Goal: Task Accomplishment & Management: Manage account settings

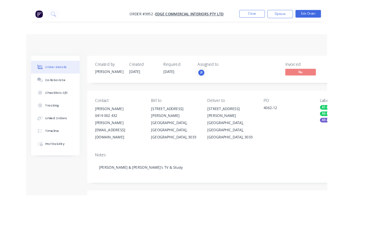
scroll to position [11, 0]
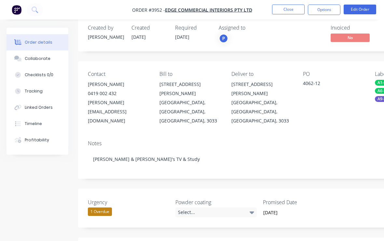
click at [291, 10] on button "Close" at bounding box center [288, 10] width 33 height 10
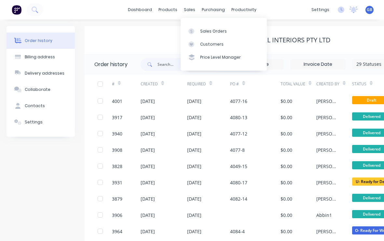
click at [203, 33] on div "Sales Orders" at bounding box center [213, 31] width 27 height 6
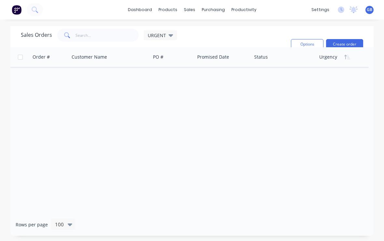
click at [157, 36] on span "URGENT" at bounding box center [157, 35] width 18 height 7
click at [87, 40] on input "text" at bounding box center [108, 35] width 64 height 13
click at [110, 35] on input "text" at bounding box center [108, 35] width 64 height 13
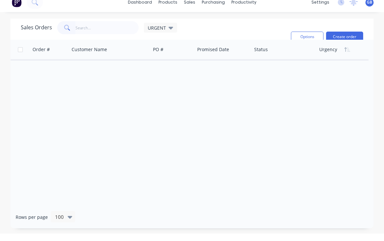
click at [165, 32] on span "URGENT" at bounding box center [157, 35] width 18 height 7
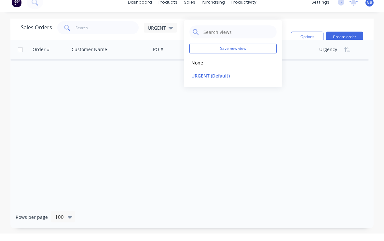
scroll to position [7, 0]
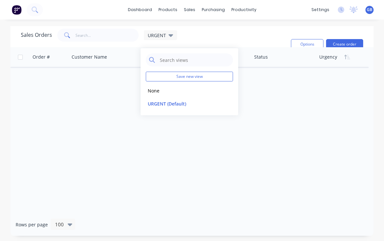
click at [160, 87] on button "None" at bounding box center [183, 90] width 74 height 7
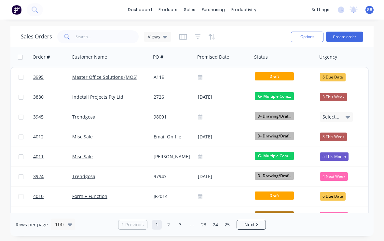
click at [196, 34] on icon "button" at bounding box center [198, 37] width 6 height 7
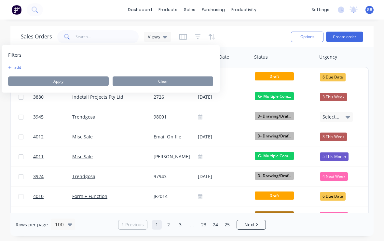
click at [11, 66] on icon "button" at bounding box center [9, 67] width 3 height 3
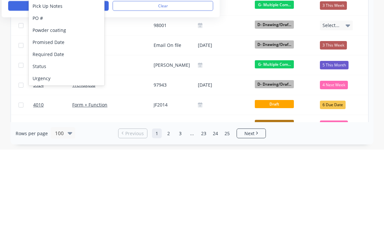
scroll to position [182, 0]
click at [38, 152] on div "Status" at bounding box center [67, 158] width 76 height 12
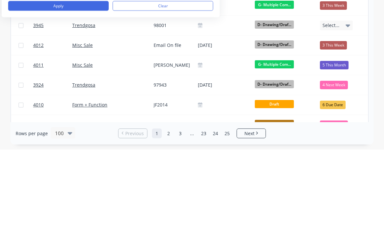
scroll to position [11, 0]
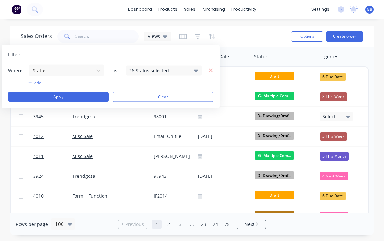
click at [148, 67] on div "26 Status selected" at bounding box center [158, 70] width 59 height 7
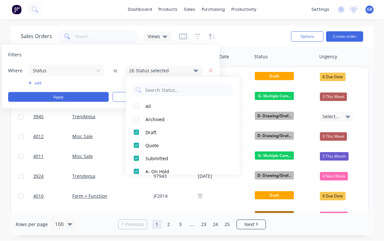
click at [136, 100] on div at bounding box center [136, 106] width 13 height 13
click at [137, 100] on div at bounding box center [136, 106] width 13 height 13
click at [139, 113] on div at bounding box center [136, 119] width 13 height 13
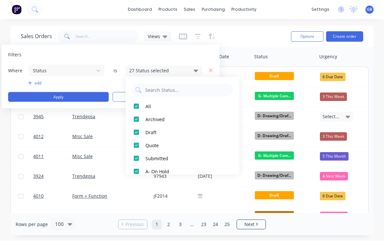
click at [138, 139] on div at bounding box center [136, 145] width 13 height 13
click at [140, 113] on div at bounding box center [136, 119] width 13 height 13
click at [138, 126] on div at bounding box center [136, 132] width 13 height 13
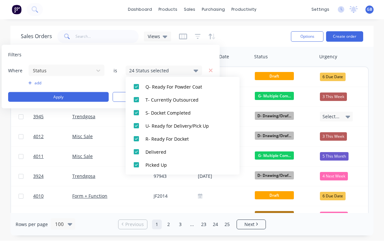
scroll to position [293, 0]
click at [138, 146] on div at bounding box center [136, 152] width 13 height 13
click at [136, 159] on div at bounding box center [136, 165] width 13 height 13
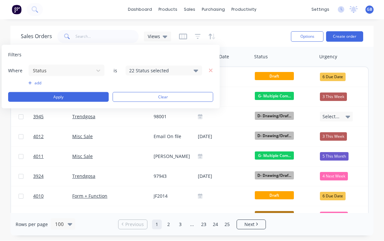
click at [73, 93] on button "Apply" at bounding box center [58, 98] width 101 height 10
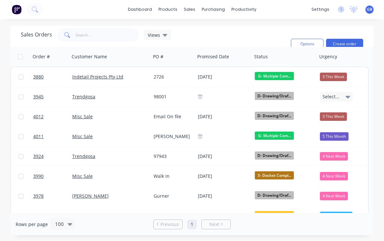
scroll to position [0, 0]
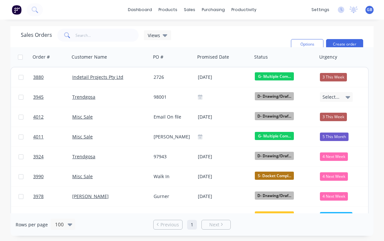
click at [163, 36] on icon at bounding box center [165, 35] width 5 height 7
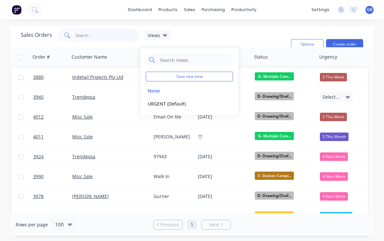
click at [97, 34] on input "text" at bounding box center [108, 35] width 64 height 13
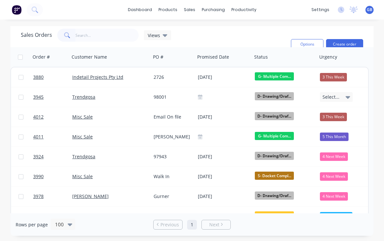
click at [155, 37] on span "Views" at bounding box center [154, 35] width 12 height 7
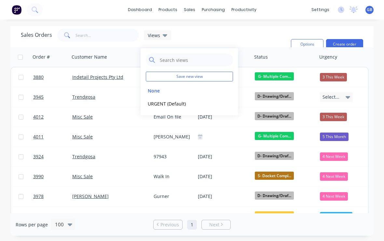
click at [154, 90] on button "None" at bounding box center [183, 90] width 74 height 7
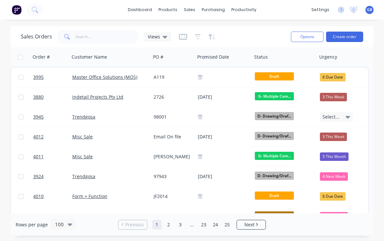
click at [197, 39] on icon "button" at bounding box center [198, 36] width 6 height 5
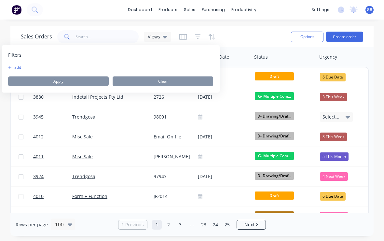
click at [11, 70] on button "add" at bounding box center [16, 67] width 16 height 5
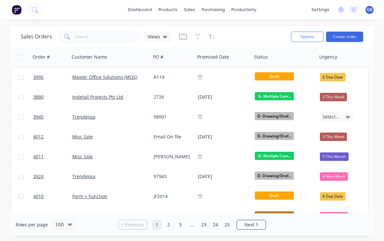
click at [173, 34] on div "Sales Orders Views" at bounding box center [153, 37] width 265 height 16
click at [184, 36] on icon "button" at bounding box center [183, 37] width 8 height 7
click at [197, 38] on icon "button" at bounding box center [198, 37] width 6 height 7
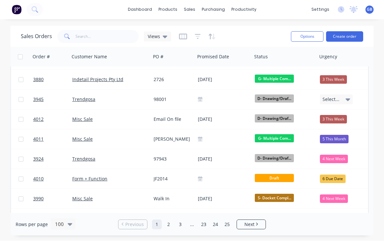
scroll to position [8, 0]
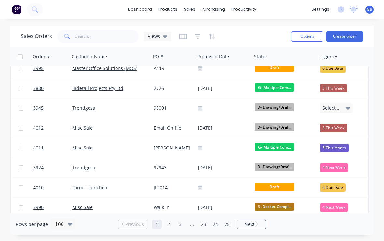
click at [198, 36] on icon "button" at bounding box center [198, 37] width 6 height 7
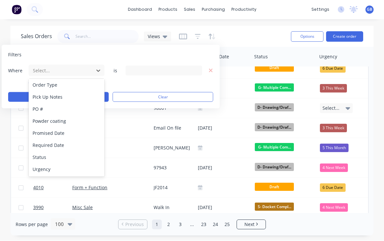
scroll to position [182, 0]
click at [41, 159] on div "Status" at bounding box center [67, 158] width 76 height 12
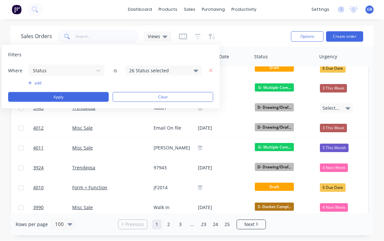
click at [151, 73] on div "26 Status selected" at bounding box center [158, 70] width 59 height 7
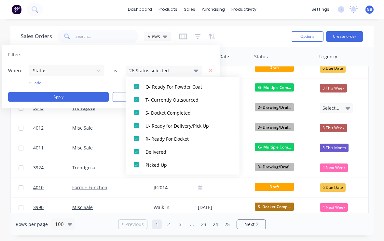
click at [139, 153] on div at bounding box center [136, 152] width 13 height 13
click at [137, 165] on div at bounding box center [136, 165] width 13 height 13
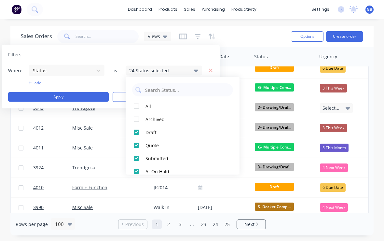
scroll to position [0, 0]
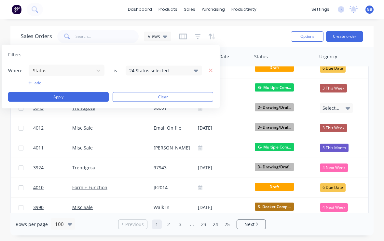
click at [117, 54] on div "Filters" at bounding box center [110, 55] width 205 height 7
click at [49, 98] on button "Apply" at bounding box center [58, 98] width 101 height 10
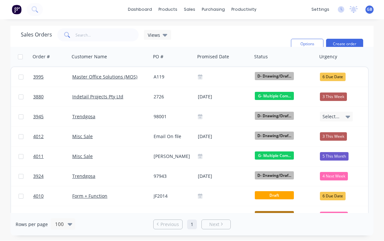
click at [343, 55] on button "button" at bounding box center [348, 57] width 10 height 10
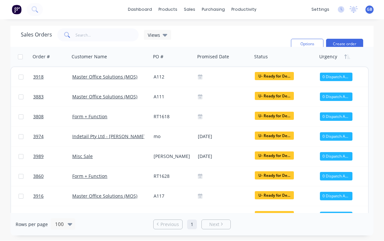
click at [157, 37] on span "Views" at bounding box center [154, 35] width 12 height 7
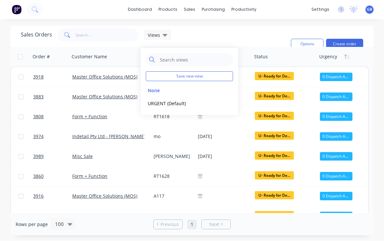
click at [158, 91] on button "None" at bounding box center [183, 90] width 74 height 7
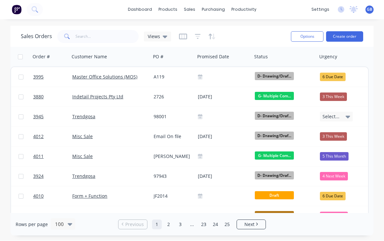
click at [183, 35] on icon "button" at bounding box center [183, 37] width 8 height 7
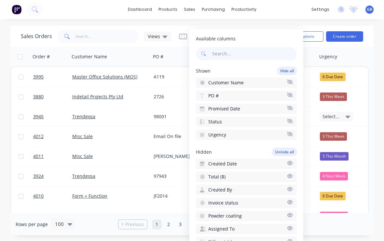
click at [183, 36] on icon "button" at bounding box center [182, 37] width 3 height 4
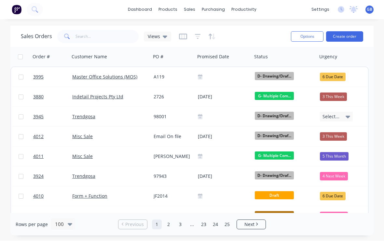
click at [199, 33] on button "button" at bounding box center [198, 37] width 6 height 10
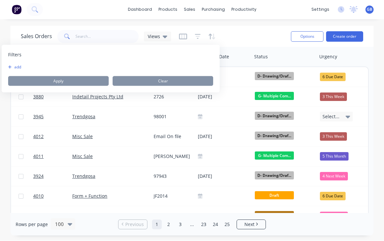
click at [14, 69] on button "add" at bounding box center [16, 67] width 16 height 5
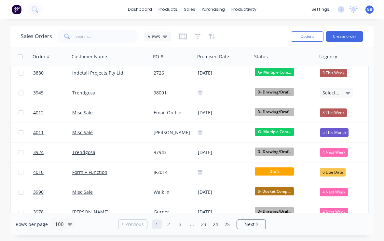
scroll to position [28, 0]
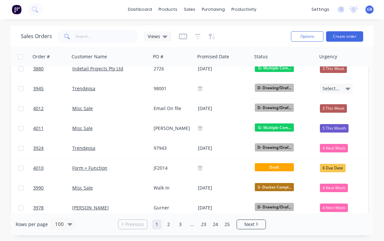
click at [183, 38] on icon "button" at bounding box center [183, 37] width 8 height 6
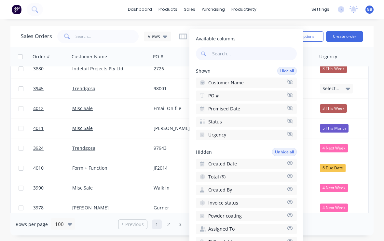
click at [173, 30] on div "Sales Orders Views" at bounding box center [153, 37] width 265 height 16
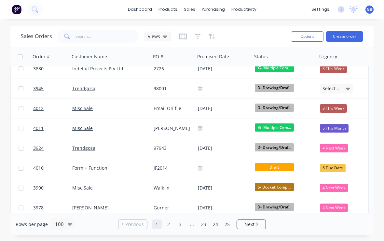
click at [197, 32] on button "button" at bounding box center [198, 37] width 6 height 10
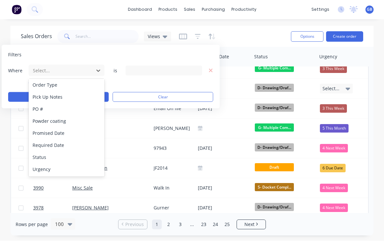
scroll to position [182, 0]
click at [42, 155] on div "Status" at bounding box center [67, 158] width 76 height 12
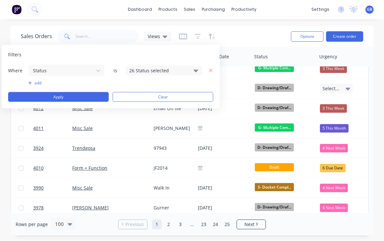
click at [152, 74] on div "26 Status selected" at bounding box center [164, 71] width 77 height 10
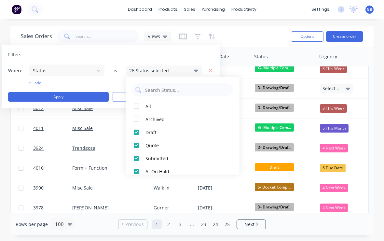
click at [138, 108] on div at bounding box center [136, 106] width 13 height 13
click at [139, 101] on div at bounding box center [136, 106] width 13 height 13
click at [138, 119] on div at bounding box center [136, 119] width 13 height 13
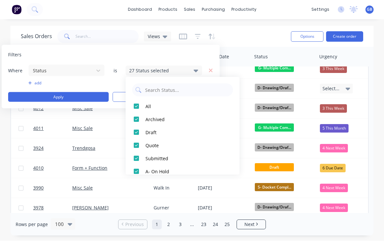
click at [133, 145] on div at bounding box center [136, 145] width 13 height 13
click at [136, 122] on div at bounding box center [136, 119] width 13 height 13
click at [136, 121] on div at bounding box center [136, 119] width 13 height 13
click at [140, 123] on div at bounding box center [136, 119] width 13 height 13
click at [137, 132] on div at bounding box center [136, 132] width 13 height 13
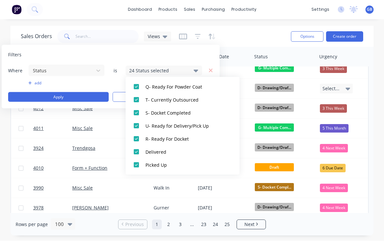
scroll to position [293, 0]
click at [136, 161] on div at bounding box center [136, 165] width 13 height 13
click at [137, 150] on div at bounding box center [136, 152] width 13 height 13
click at [138, 125] on div at bounding box center [136, 126] width 13 height 13
click at [41, 96] on button "Apply" at bounding box center [58, 98] width 101 height 10
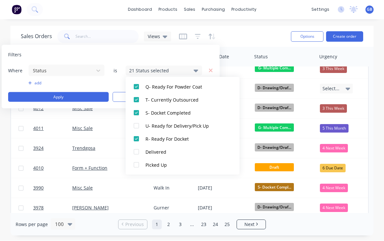
scroll to position [0, 0]
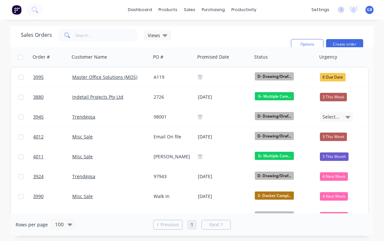
click at [346, 60] on button "button" at bounding box center [348, 57] width 10 height 10
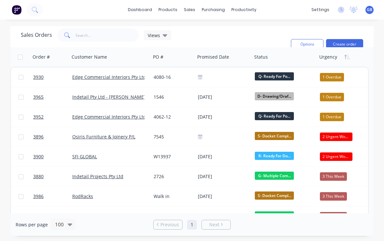
click at [156, 35] on span "Views" at bounding box center [154, 35] width 12 height 7
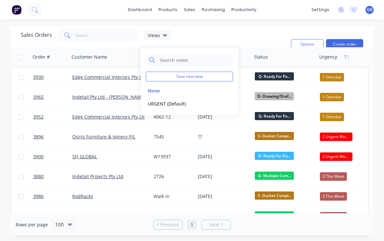
click at [0, 0] on button "edit" at bounding box center [0, 0] width 0 height 0
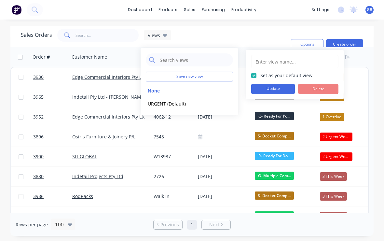
type input "URGENT"
checkbox input "true"
click at [266, 88] on button "Update" at bounding box center [274, 89] width 44 height 10
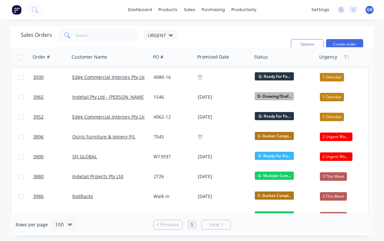
click at [212, 32] on div "Sales Orders URGENT Filters: Status Sorting: Urgency Reset" at bounding box center [153, 44] width 265 height 31
click at [158, 39] on div "URGENT" at bounding box center [160, 35] width 33 height 10
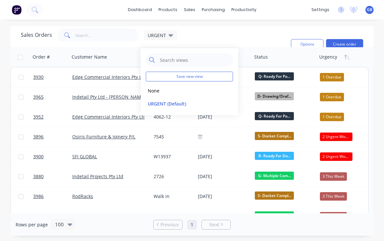
click at [158, 93] on button "None" at bounding box center [183, 90] width 74 height 7
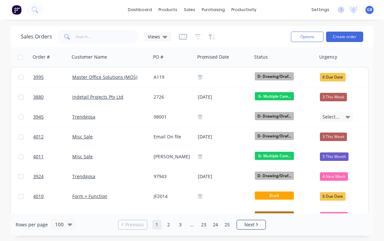
click at [184, 41] on button "button" at bounding box center [183, 37] width 8 height 10
click at [155, 39] on span "Views" at bounding box center [154, 36] width 12 height 7
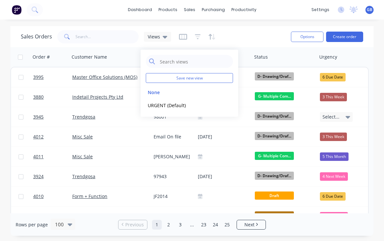
click at [181, 36] on icon "button" at bounding box center [182, 37] width 3 height 4
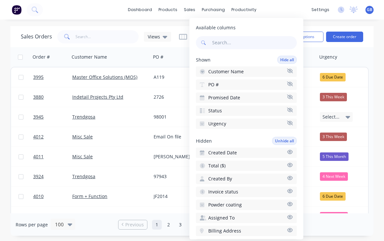
scroll to position [-1, 0]
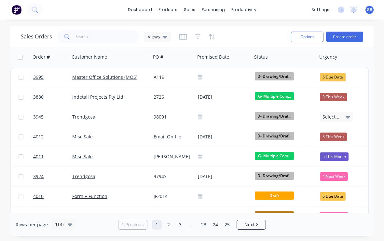
click at [179, 35] on icon "button" at bounding box center [183, 37] width 8 height 6
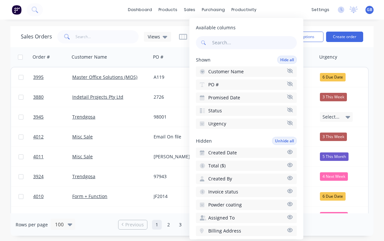
click at [181, 35] on icon "button" at bounding box center [183, 37] width 8 height 7
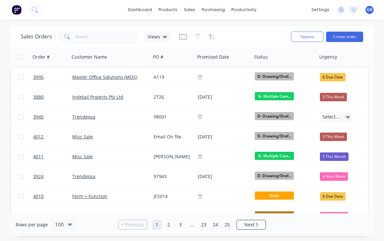
click at [197, 36] on icon "button" at bounding box center [198, 37] width 6 height 7
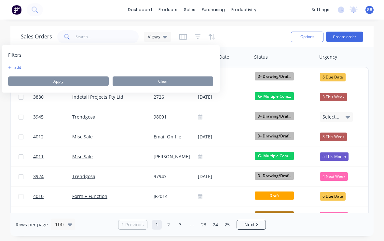
click at [15, 67] on button "add" at bounding box center [16, 67] width 16 height 5
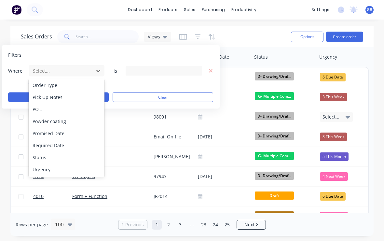
scroll to position [182, 0]
click at [38, 157] on div "Status" at bounding box center [67, 158] width 76 height 12
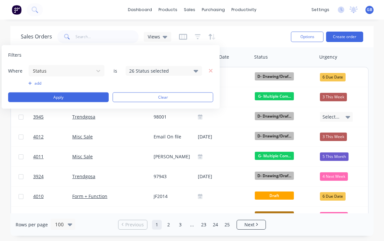
click at [146, 73] on div "26 Status selected" at bounding box center [158, 70] width 59 height 7
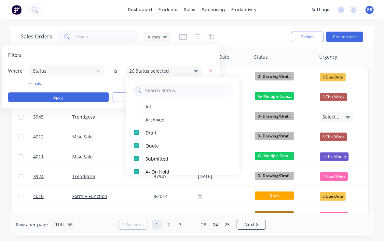
click at [136, 102] on div at bounding box center [136, 106] width 13 height 13
click at [138, 106] on div at bounding box center [136, 106] width 13 height 13
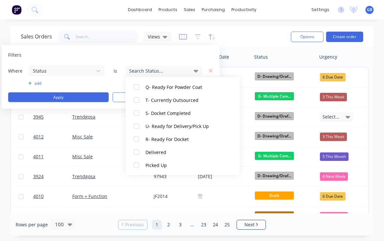
scroll to position [293, 0]
click at [136, 137] on div at bounding box center [136, 139] width 13 height 13
click at [135, 126] on div at bounding box center [136, 126] width 13 height 13
click at [137, 114] on div at bounding box center [136, 113] width 13 height 13
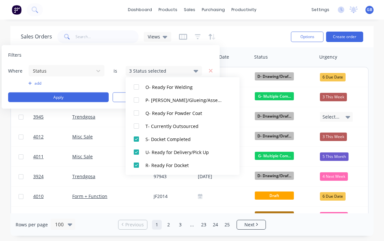
scroll to position [267, 0]
click at [138, 124] on div at bounding box center [136, 126] width 13 height 13
click at [136, 116] on div at bounding box center [136, 113] width 13 height 13
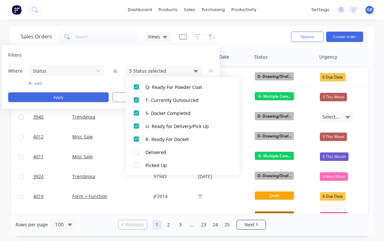
scroll to position [293, 0]
click at [58, 97] on button "Apply" at bounding box center [58, 98] width 101 height 10
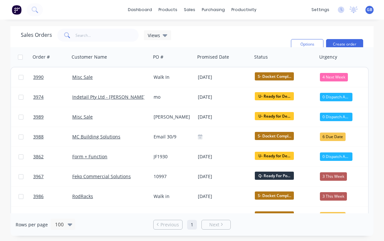
click at [346, 59] on icon "button" at bounding box center [348, 56] width 6 height 5
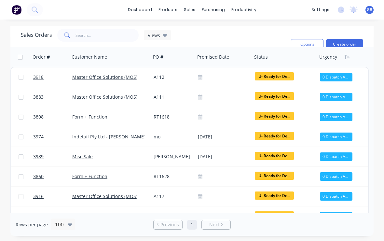
click at [163, 31] on div "Views" at bounding box center [157, 35] width 27 height 10
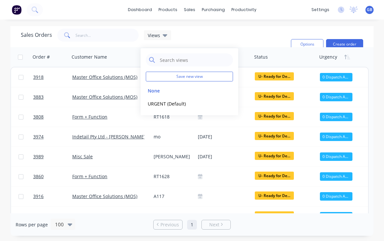
click at [176, 75] on button "Save new view" at bounding box center [189, 77] width 87 height 10
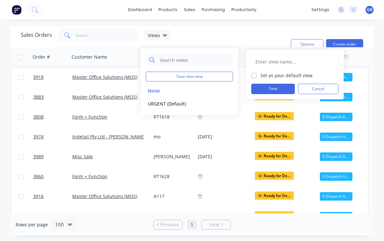
click at [269, 62] on input "text" at bounding box center [295, 61] width 80 height 12
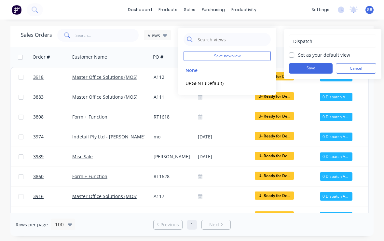
type input "Dispatch"
click at [303, 67] on button "Save" at bounding box center [311, 68] width 44 height 10
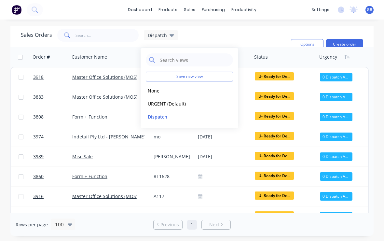
click at [219, 43] on div "Sales Orders Dispatch Filters: Status Sorting: Urgency Reset" at bounding box center [153, 44] width 265 height 31
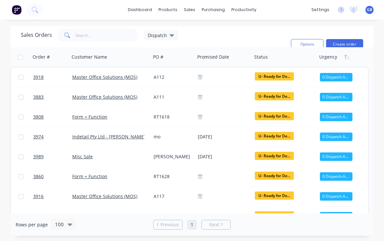
scroll to position [0, 0]
click at [156, 34] on span "Dispatch" at bounding box center [157, 35] width 19 height 7
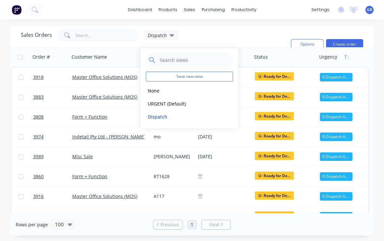
click at [167, 100] on button "URGENT (Default)" at bounding box center [183, 103] width 74 height 7
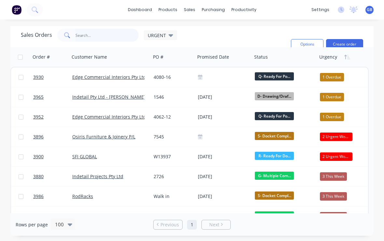
click at [77, 32] on input "text" at bounding box center [108, 35] width 64 height 13
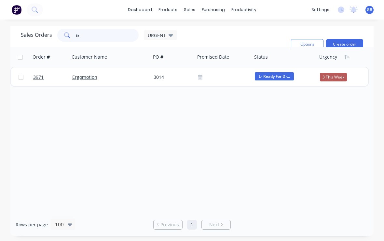
type input "E"
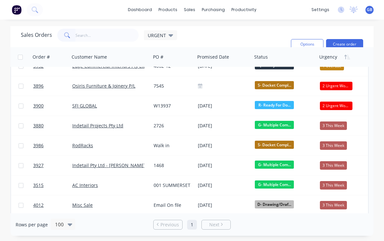
scroll to position [49, 0]
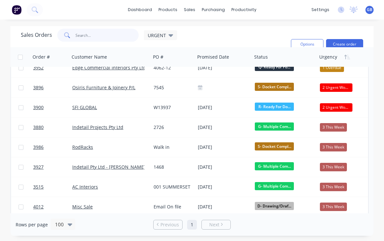
click at [80, 32] on input "text" at bounding box center [108, 35] width 64 height 13
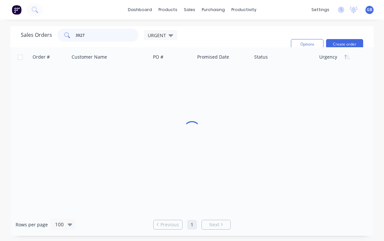
scroll to position [0, 0]
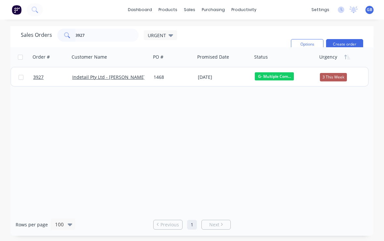
click at [335, 77] on div "3 This Week" at bounding box center [333, 77] width 27 height 8
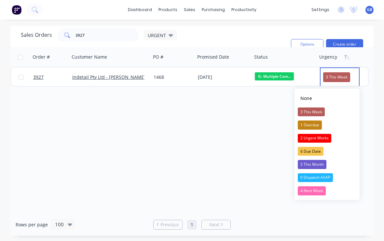
click at [322, 138] on div "2 Urgent Works" at bounding box center [315, 138] width 34 height 9
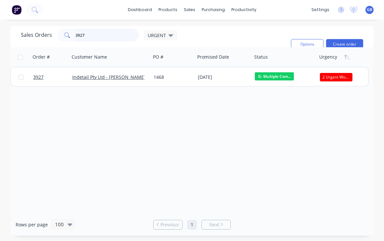
click at [84, 31] on input "3927" at bounding box center [108, 35] width 64 height 13
click at [90, 32] on input "3927" at bounding box center [108, 35] width 64 height 13
click at [91, 36] on input "3927" at bounding box center [108, 35] width 64 height 13
type input "3"
click at [337, 76] on div "3 This Week" at bounding box center [333, 77] width 27 height 8
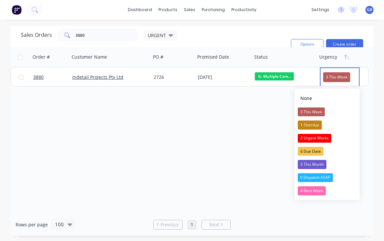
click at [324, 137] on div "2 Urgent Works" at bounding box center [315, 138] width 34 height 9
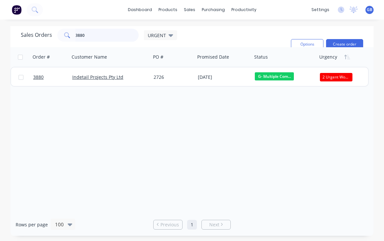
click at [89, 39] on input "3880" at bounding box center [108, 35] width 64 height 13
type input "3"
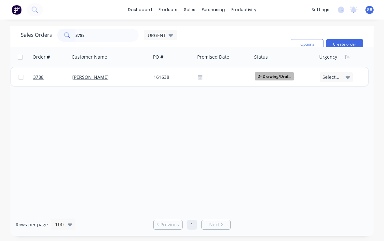
click at [284, 74] on span "D- Drawing/Draf..." at bounding box center [274, 76] width 39 height 8
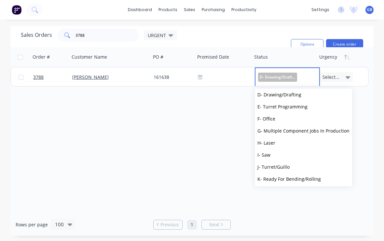
scroll to position [51, 0]
click at [278, 141] on button "H- Laser" at bounding box center [303, 143] width 97 height 12
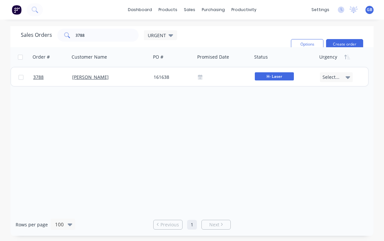
click at [342, 76] on div "Select..." at bounding box center [336, 77] width 33 height 10
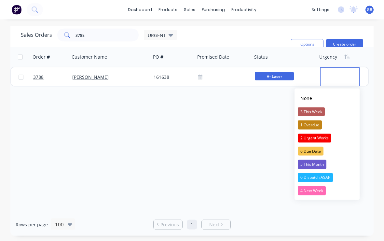
scroll to position [0, 0]
click at [318, 108] on div "3 This Week" at bounding box center [311, 112] width 27 height 9
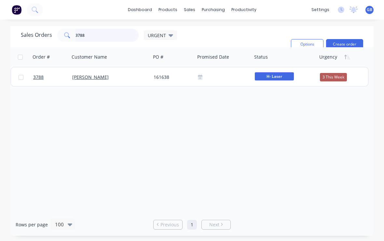
click at [90, 32] on input "3788" at bounding box center [108, 35] width 64 height 13
type input "3"
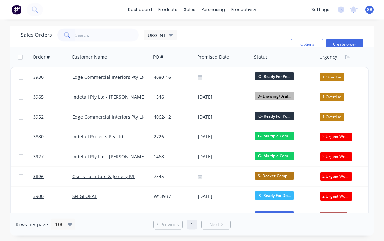
scroll to position [1, 0]
click at [87, 39] on input "text" at bounding box center [108, 35] width 64 height 13
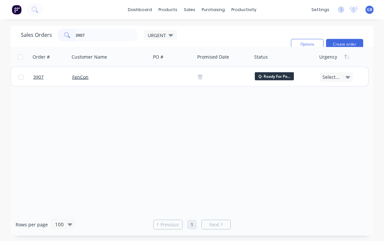
click at [340, 78] on div "Select..." at bounding box center [336, 77] width 33 height 10
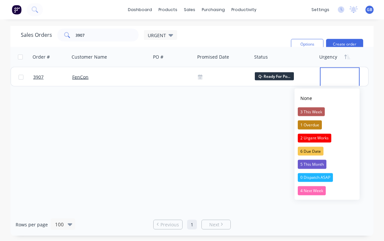
click at [317, 110] on div "3 This Week" at bounding box center [311, 112] width 27 height 9
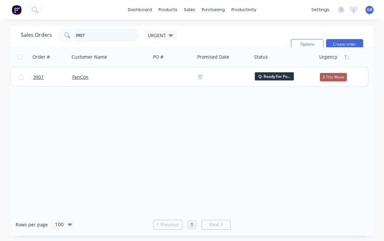
click at [88, 41] on input "3907" at bounding box center [108, 35] width 64 height 13
type input "3"
click at [338, 75] on div "5 This Month" at bounding box center [334, 77] width 29 height 8
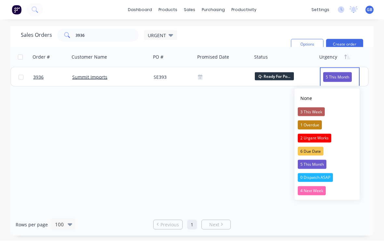
click at [316, 113] on div "3 This Week" at bounding box center [311, 112] width 27 height 9
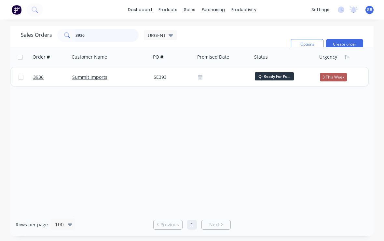
click at [89, 34] on input "3936" at bounding box center [108, 35] width 64 height 13
type input "3"
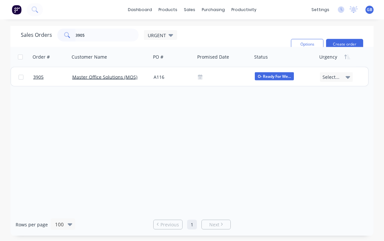
click at [347, 76] on icon at bounding box center [348, 77] width 5 height 7
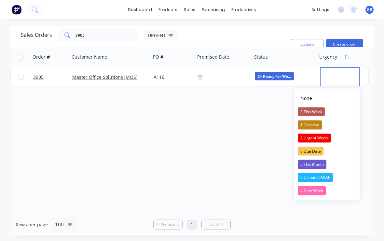
click at [326, 137] on div "2 Urgent Works" at bounding box center [315, 138] width 34 height 9
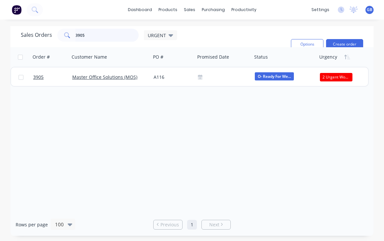
click at [90, 37] on input "3905" at bounding box center [108, 35] width 64 height 13
type input "3"
type input "Sri"
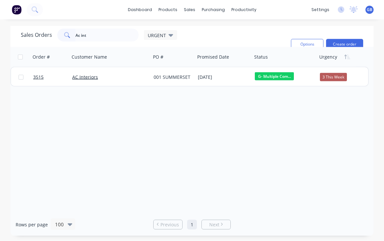
click at [335, 75] on div "3 This Week" at bounding box center [333, 77] width 27 height 8
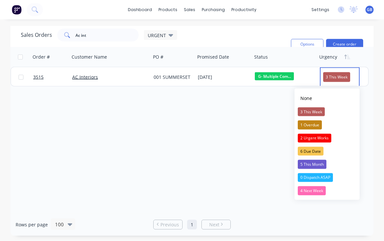
click at [325, 137] on div "2 Urgent Works" at bounding box center [315, 138] width 34 height 9
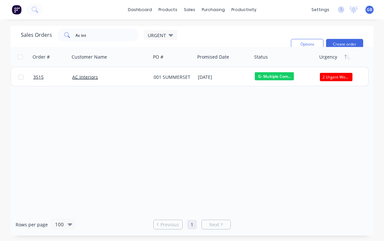
scroll to position [11, 0]
click at [97, 29] on input "Ac int" at bounding box center [108, 35] width 64 height 13
type input "A"
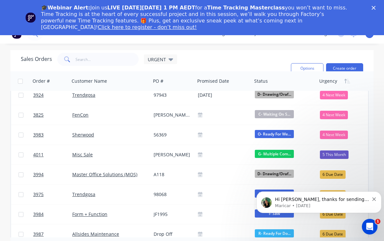
scroll to position [465, 0]
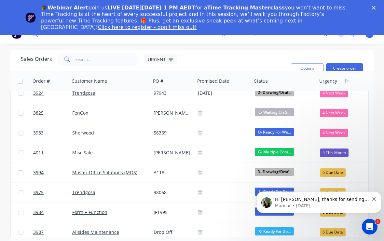
click at [341, 200] on span "Hi Gustavo, thanks for sending those through. We’ll pass the images along to ou…" at bounding box center [322, 212] width 94 height 31
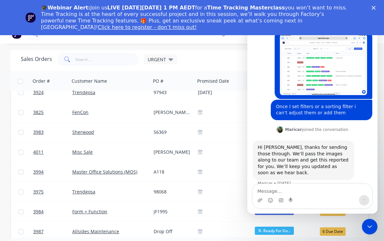
scroll to position [520, 0]
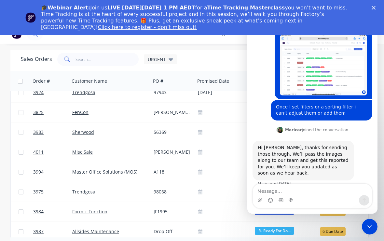
click at [197, 24] on link "Click here to register - don’t miss out!" at bounding box center [147, 27] width 99 height 6
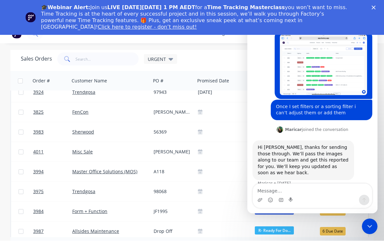
click at [373, 8] on polygon "Close" at bounding box center [374, 8] width 4 height 4
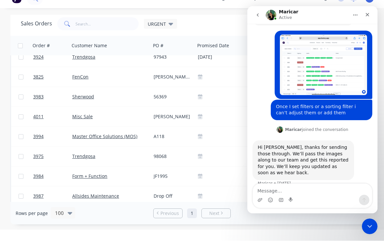
click at [372, 225] on icon "Close Intercom Messenger" at bounding box center [370, 227] width 8 height 8
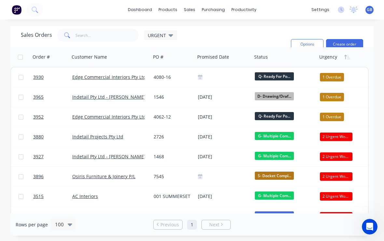
scroll to position [0, 0]
click at [57, 87] on link "3965" at bounding box center [52, 97] width 39 height 20
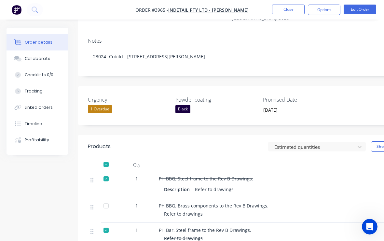
click at [290, 9] on button "Close" at bounding box center [288, 10] width 33 height 10
